Goal: Information Seeking & Learning: Check status

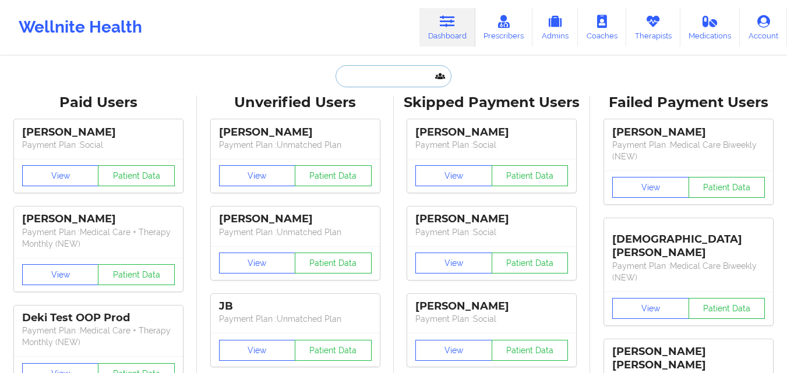
click at [387, 76] on input "text" at bounding box center [392, 76] width 115 height 22
paste input "[PERSON_NAME]"
type input "[PERSON_NAME]"
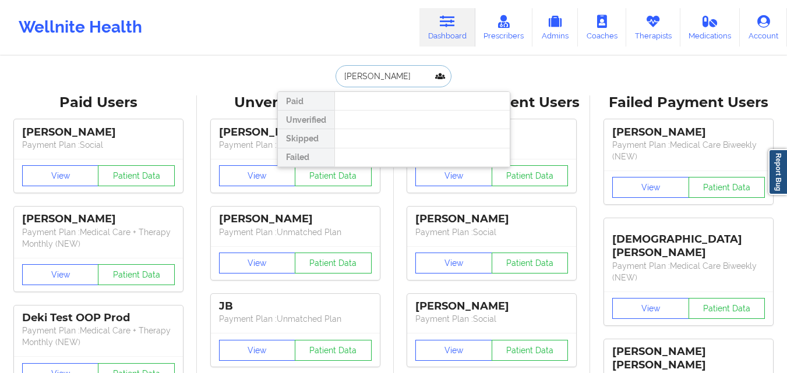
click at [416, 76] on input "[PERSON_NAME]" at bounding box center [392, 76] width 115 height 22
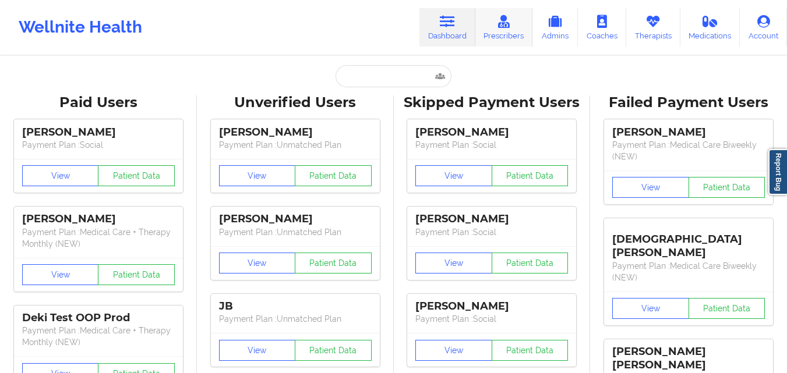
click at [500, 31] on link "Prescribers" at bounding box center [504, 27] width 58 height 38
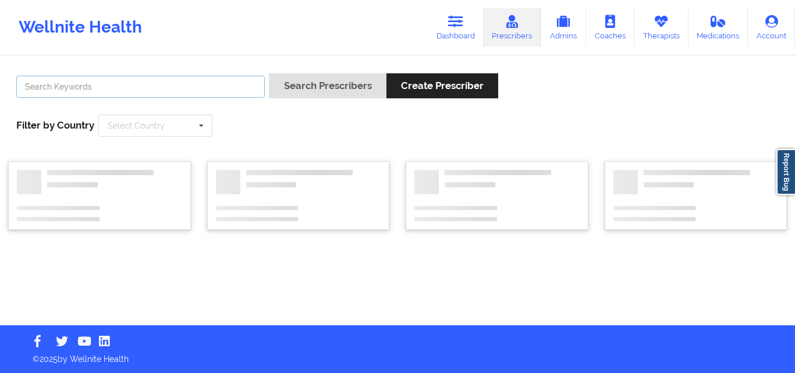
click at [124, 83] on input "text" at bounding box center [140, 87] width 249 height 22
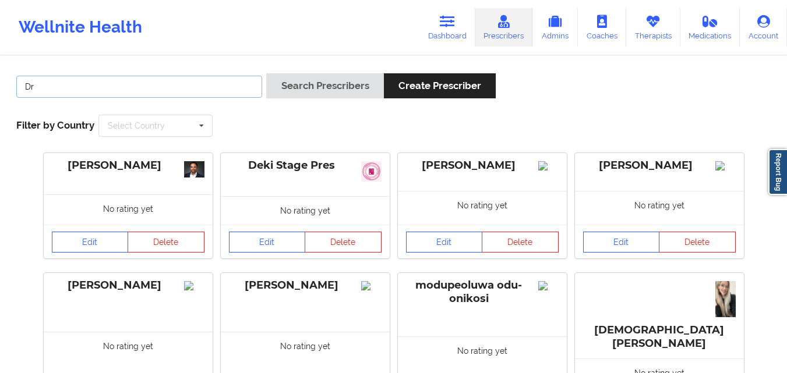
type input "D"
click at [266, 73] on button "Search Prescribers" at bounding box center [324, 85] width 117 height 25
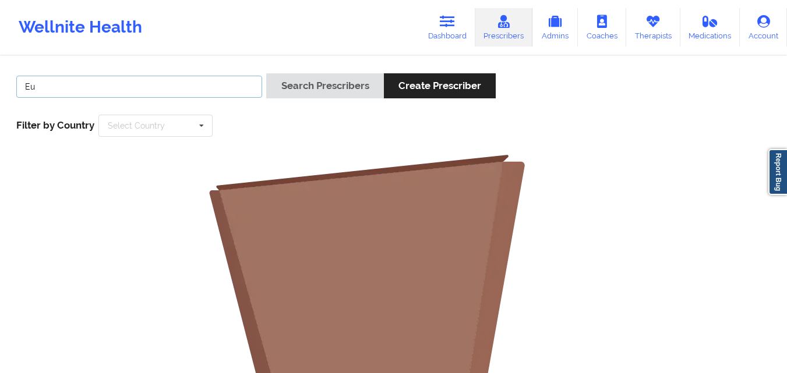
type input "E"
type input "Ucheya Blessings"
click at [266, 73] on button "Search Prescribers" at bounding box center [324, 85] width 117 height 25
click at [147, 87] on input "Ucheya Blessings" at bounding box center [139, 87] width 246 height 22
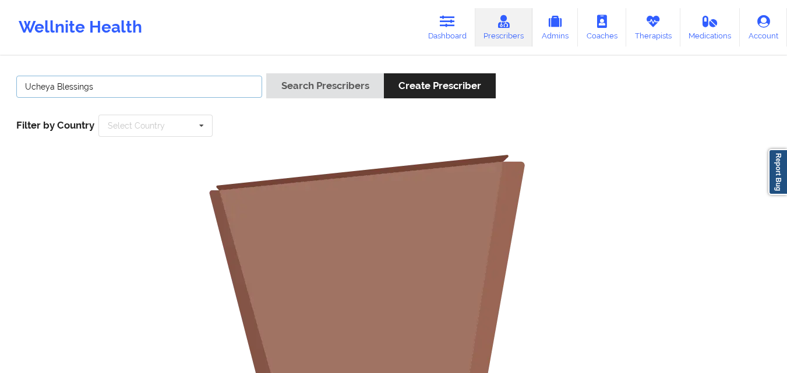
click at [147, 87] on input "Ucheya Blessings" at bounding box center [139, 87] width 246 height 22
click at [443, 33] on link "Dashboard" at bounding box center [447, 27] width 56 height 38
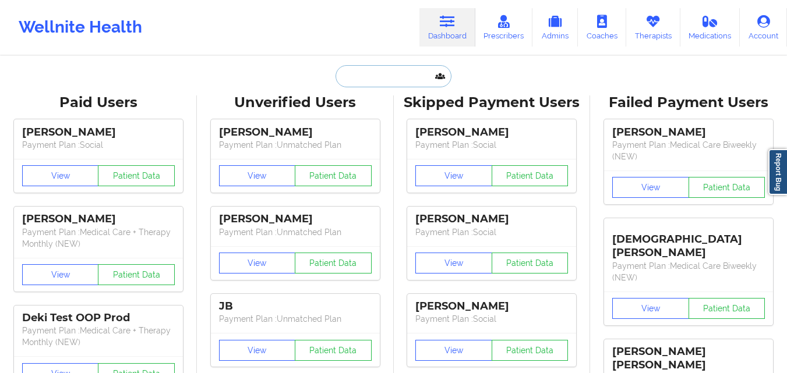
click at [385, 77] on input "text" at bounding box center [392, 76] width 115 height 22
paste input "(516) 993-1715"
type input "(516) 993-1715"
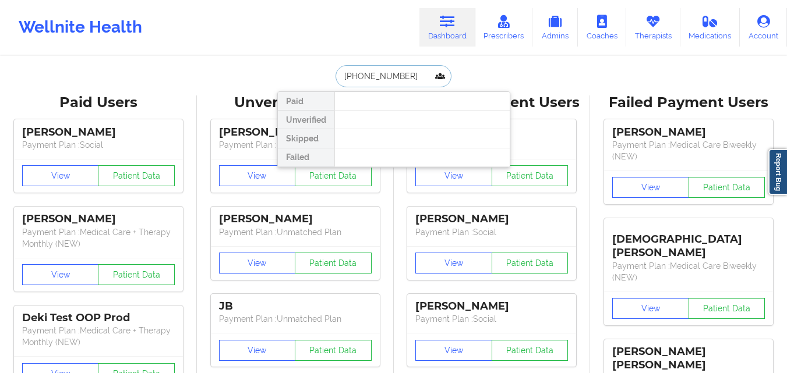
click at [394, 77] on input "(516) 993-1715" at bounding box center [392, 76] width 115 height 22
click at [395, 77] on input "(516) 993-1715" at bounding box center [392, 76] width 115 height 22
click at [396, 77] on input "(516) 993-1715" at bounding box center [392, 76] width 115 height 22
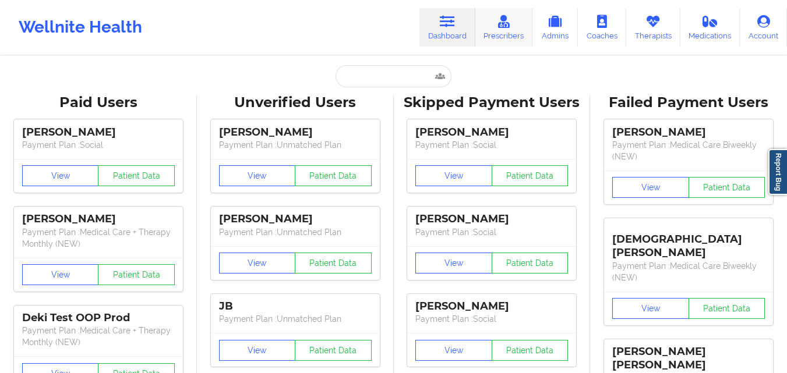
click at [500, 38] on link "Prescribers" at bounding box center [504, 27] width 58 height 38
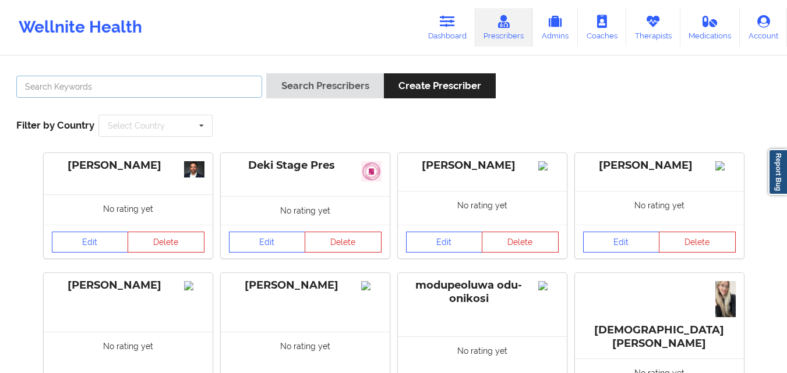
click at [102, 88] on input "text" at bounding box center [139, 87] width 246 height 22
click at [266, 73] on button "Search Prescribers" at bounding box center [324, 85] width 117 height 25
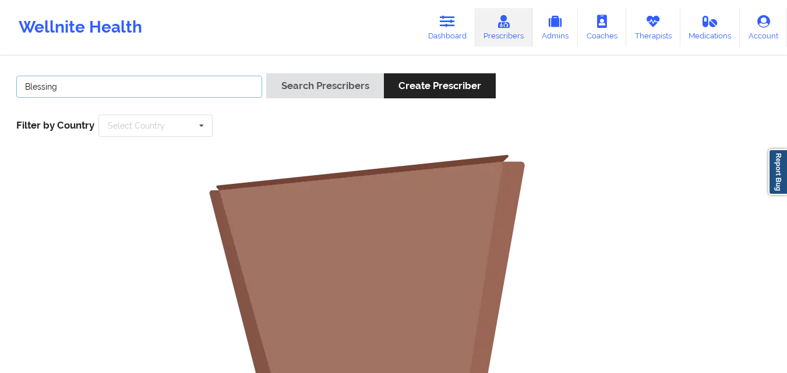
type input "Blessing"
click at [266, 73] on button "Search Prescribers" at bounding box center [324, 85] width 117 height 25
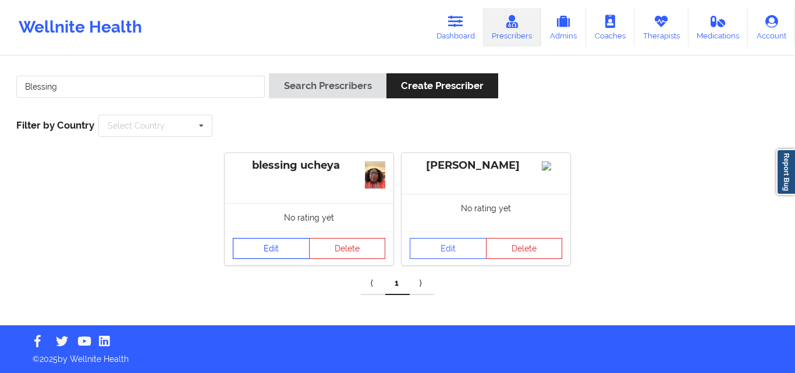
click at [265, 246] on link "Edit" at bounding box center [271, 248] width 77 height 21
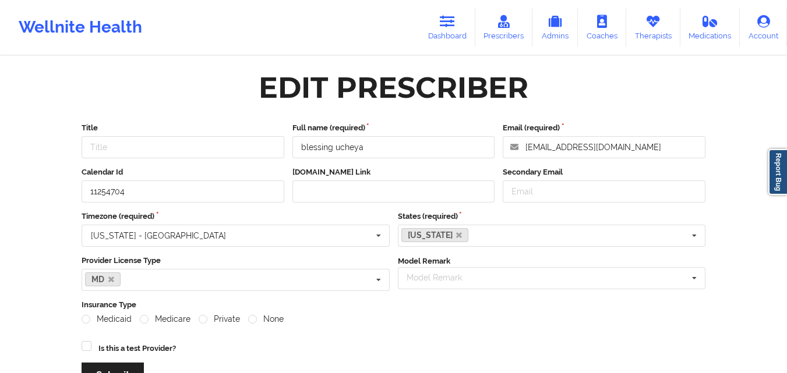
click at [219, 86] on div "Edit Prescriber" at bounding box center [393, 87] width 640 height 37
click at [453, 26] on icon at bounding box center [447, 21] width 15 height 13
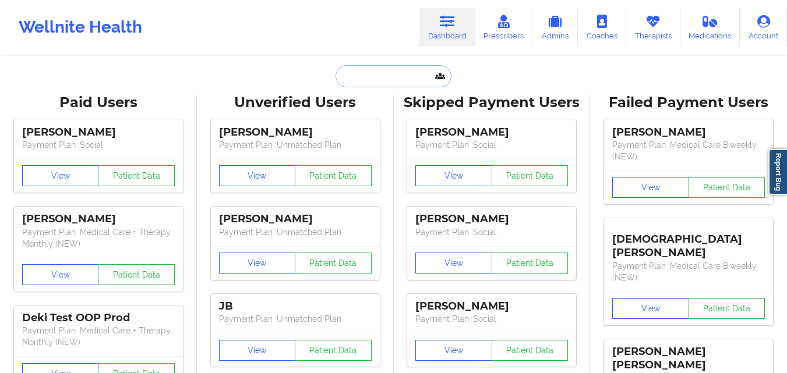
click at [376, 74] on input "text" at bounding box center [392, 76] width 115 height 22
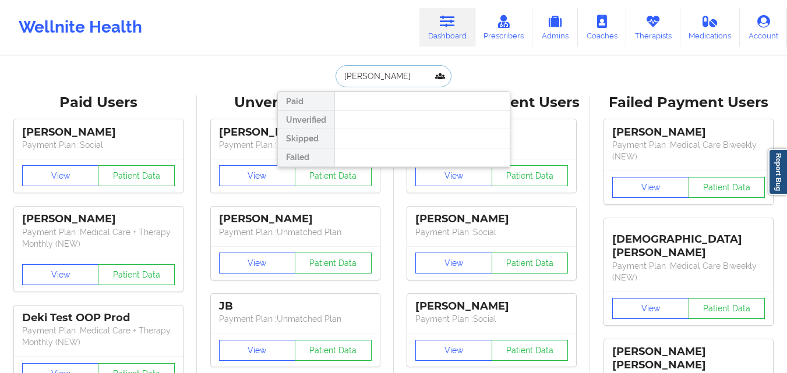
type input "Chriss"
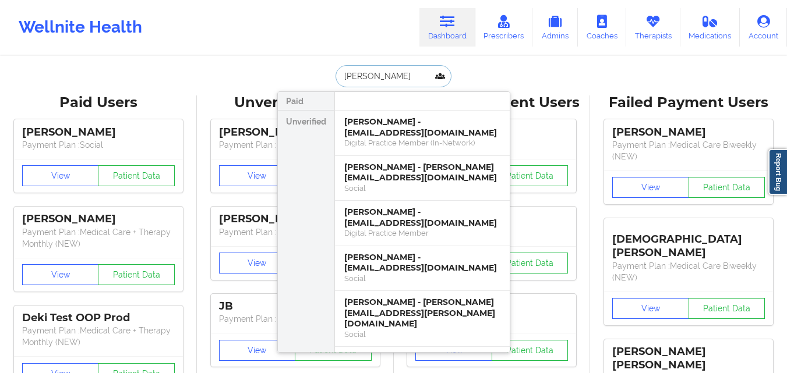
click at [384, 84] on input "Chriss" at bounding box center [392, 76] width 115 height 22
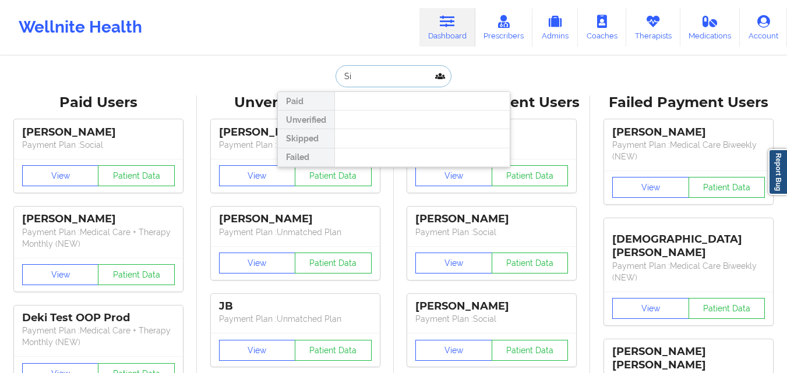
type input "S"
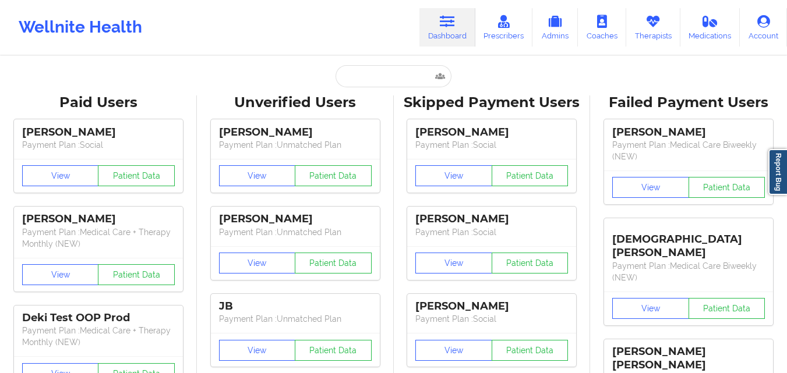
drag, startPoint x: 227, startPoint y: 27, endPoint x: 203, endPoint y: 5, distance: 33.4
click at [227, 27] on div "Wellnite Health Dashboard Prescribers Admins Coaches Therapists Medications Acc…" at bounding box center [393, 27] width 787 height 47
click at [359, 74] on input "text" at bounding box center [392, 76] width 115 height 22
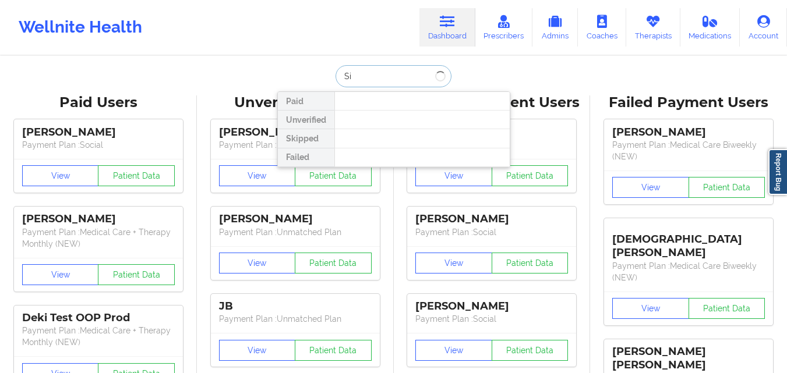
type input "S"
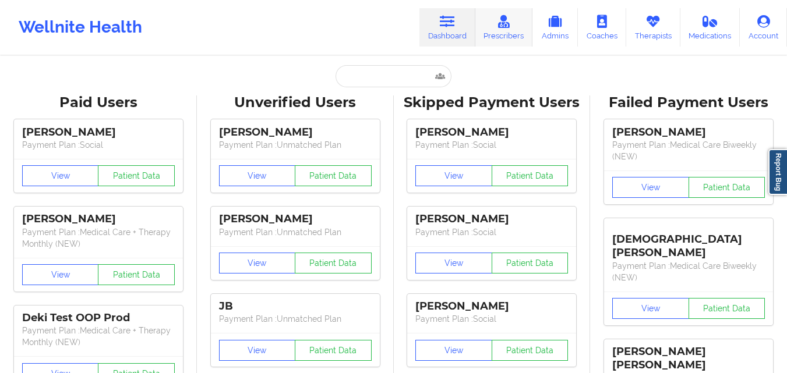
click at [500, 34] on link "Prescribers" at bounding box center [504, 27] width 58 height 38
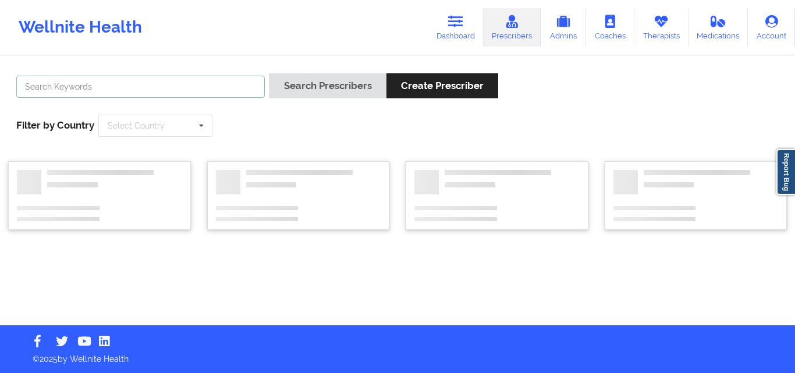
click at [96, 91] on input "text" at bounding box center [140, 87] width 249 height 22
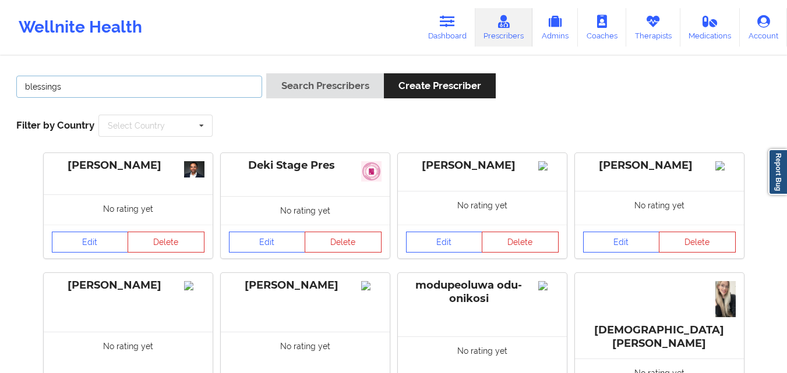
click at [266, 73] on button "Search Prescribers" at bounding box center [324, 85] width 117 height 25
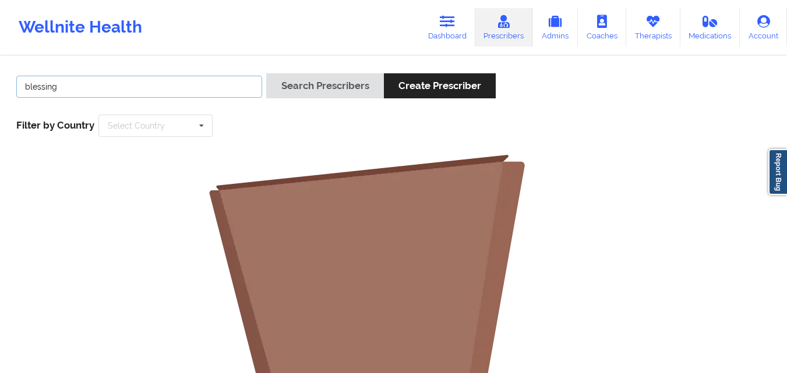
type input "blessing"
click at [266, 73] on button "Search Prescribers" at bounding box center [324, 85] width 117 height 25
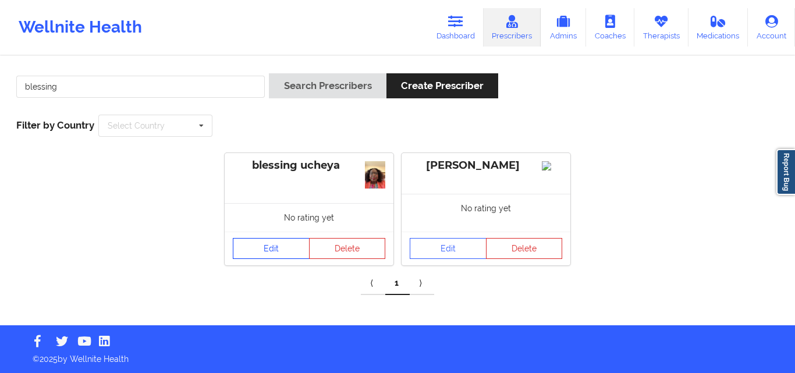
click at [268, 248] on link "Edit" at bounding box center [271, 248] width 77 height 21
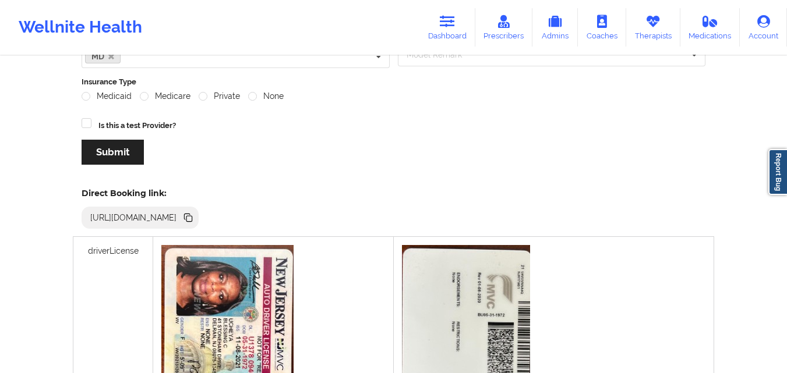
scroll to position [203, 0]
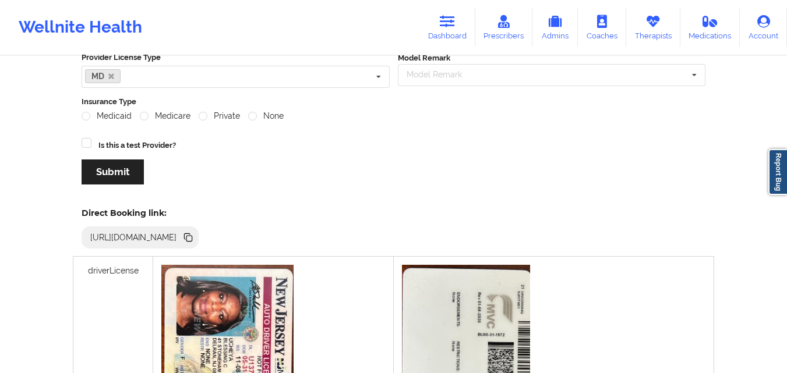
click at [190, 233] on icon at bounding box center [187, 236] width 6 height 6
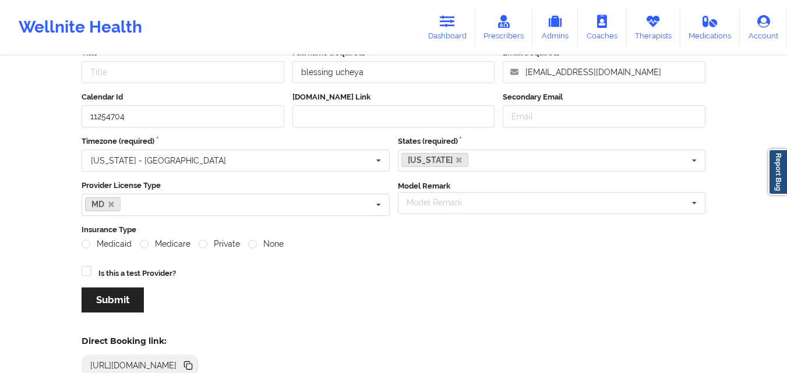
scroll to position [0, 0]
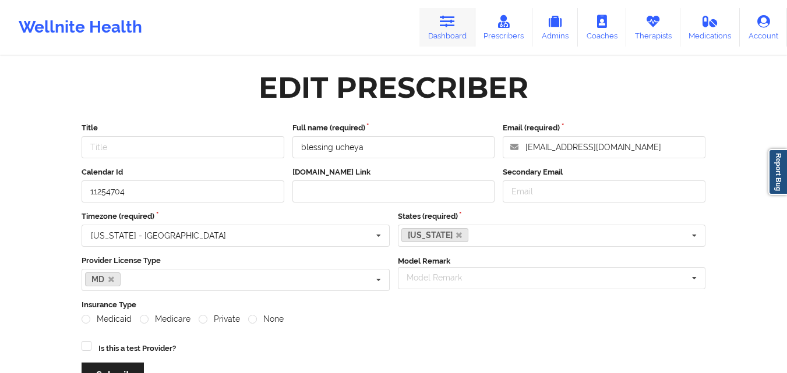
click at [448, 37] on link "Dashboard" at bounding box center [447, 27] width 56 height 38
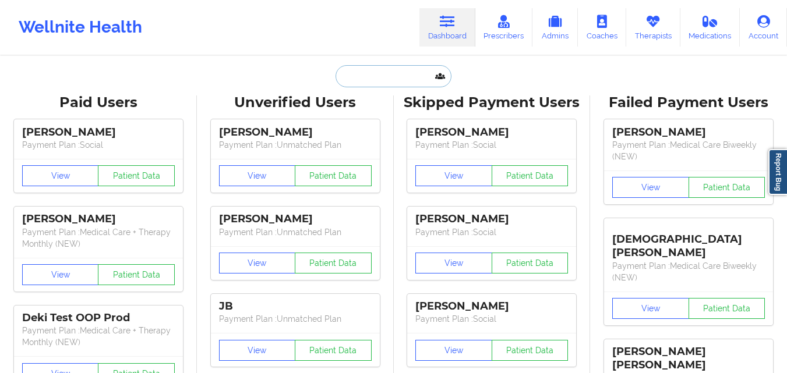
click at [382, 78] on input "text" at bounding box center [392, 76] width 115 height 22
paste input "+18133155233"
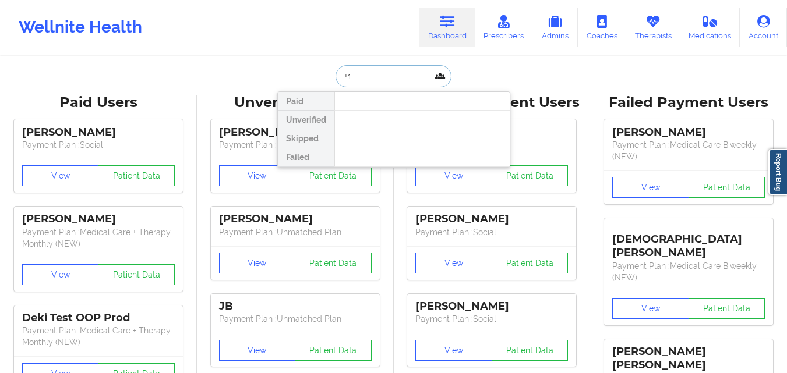
type input "+"
click at [362, 78] on input "Marisa Sosa" at bounding box center [392, 76] width 115 height 22
click at [399, 80] on input "Maria Sosa" at bounding box center [392, 76] width 115 height 22
type input "Maria Sosa"
click at [378, 80] on input "Maria Sosa" at bounding box center [392, 76] width 115 height 22
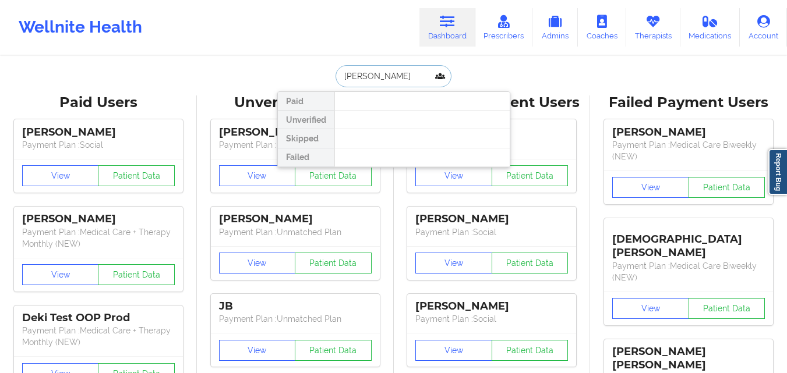
click at [378, 80] on input "Maria Sosa" at bounding box center [392, 76] width 115 height 22
click at [377, 80] on input "Maria Sosa" at bounding box center [392, 76] width 115 height 22
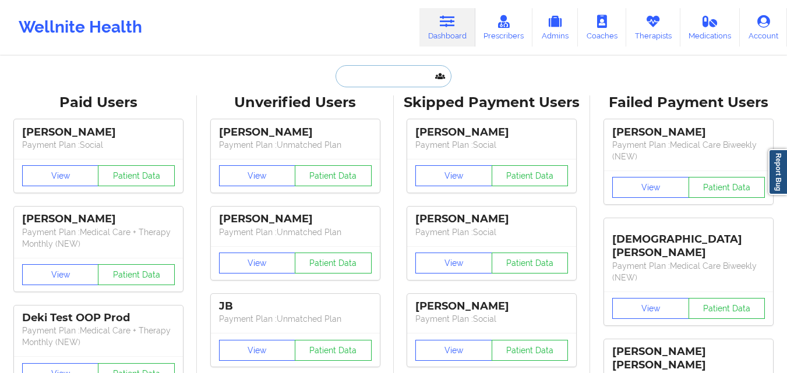
paste input "MARIA SOSA (Lucet)"
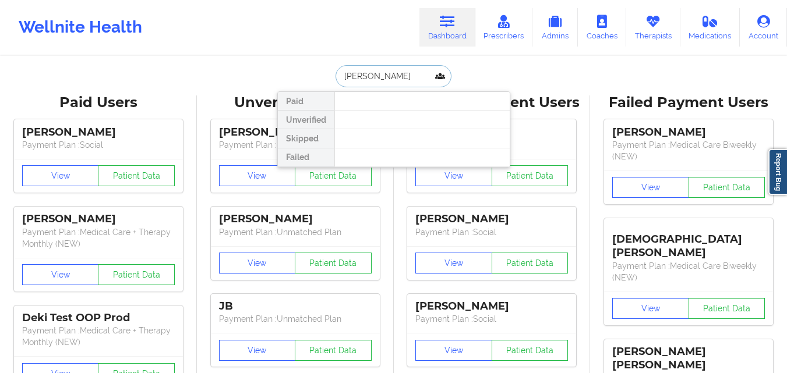
type input "SOSA"
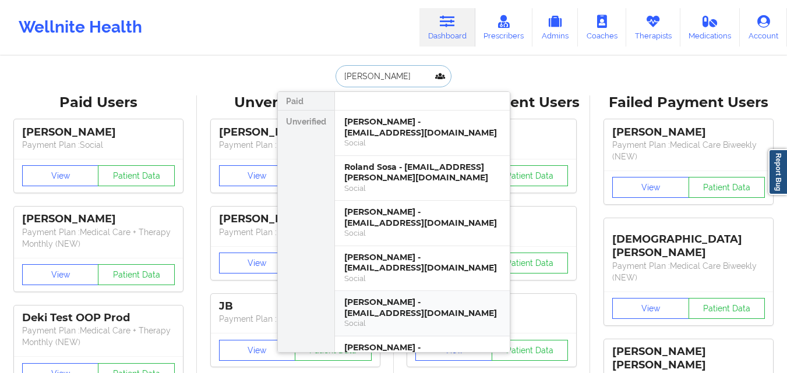
click at [445, 316] on div "Maria I Sosa - m.sosa46@yahoo.com" at bounding box center [422, 308] width 156 height 22
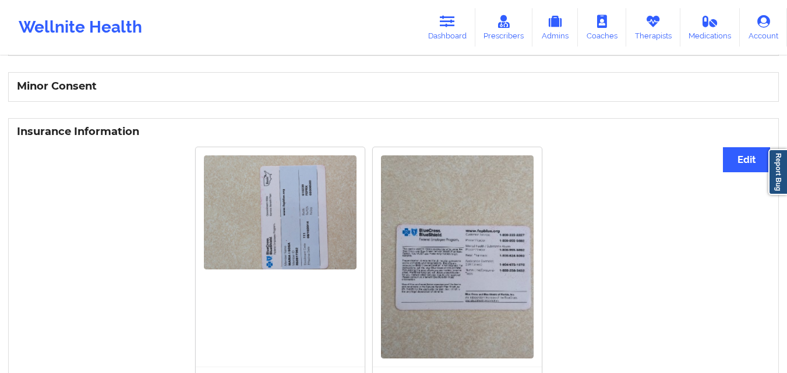
scroll to position [729, 0]
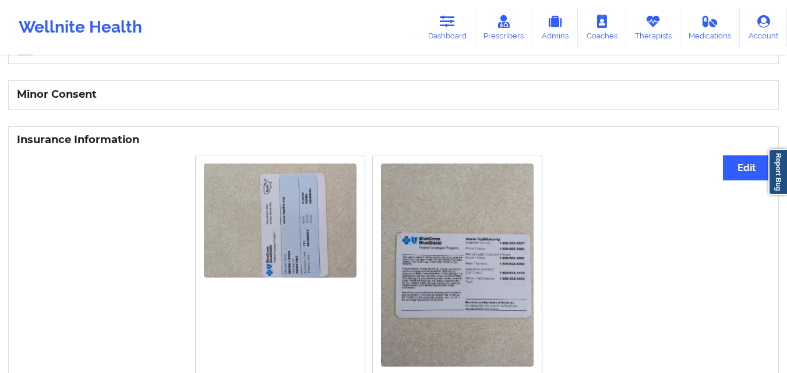
click at [326, 229] on img at bounding box center [280, 221] width 153 height 115
click at [433, 248] on img at bounding box center [457, 265] width 153 height 203
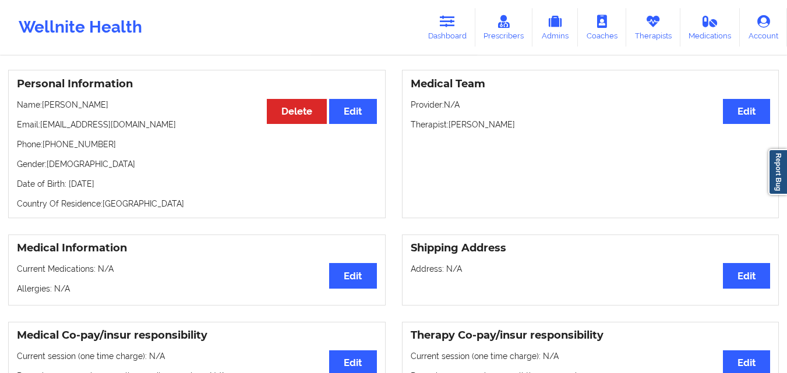
scroll to position [0, 0]
